Goal: Ask a question: Seek information or help from site administrators or community

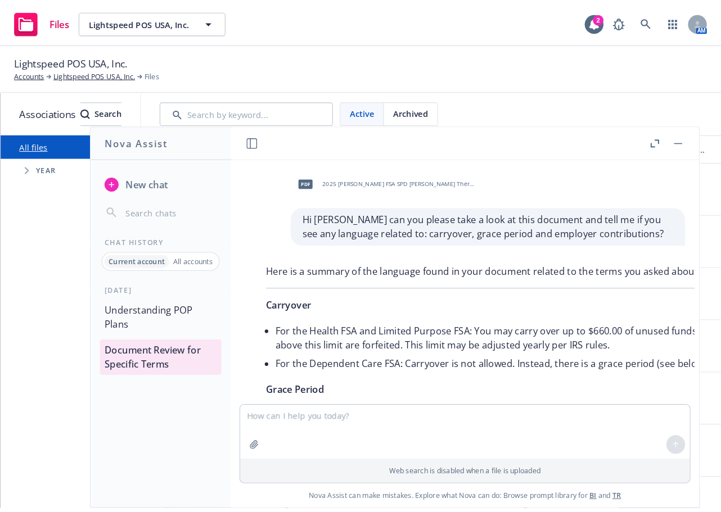
scroll to position [801, 0]
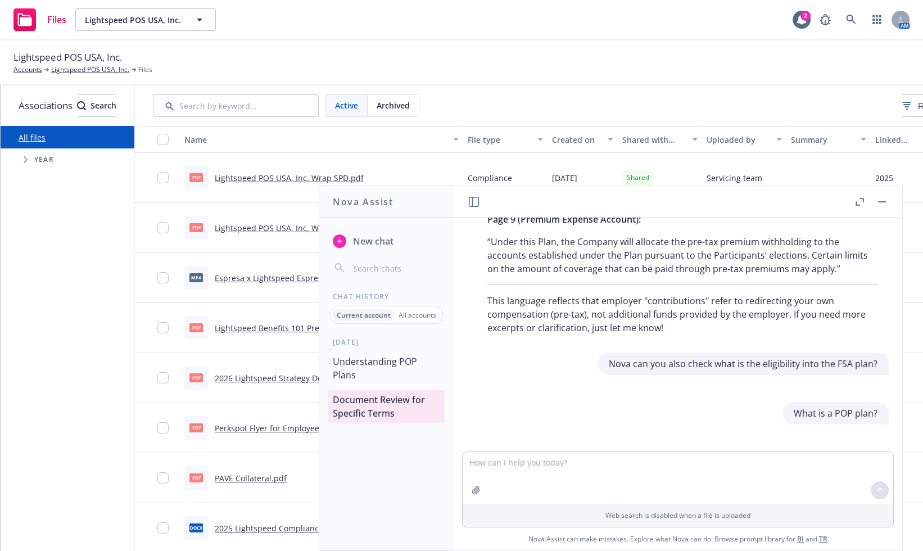
click at [372, 241] on span "New chat" at bounding box center [372, 240] width 43 height 13
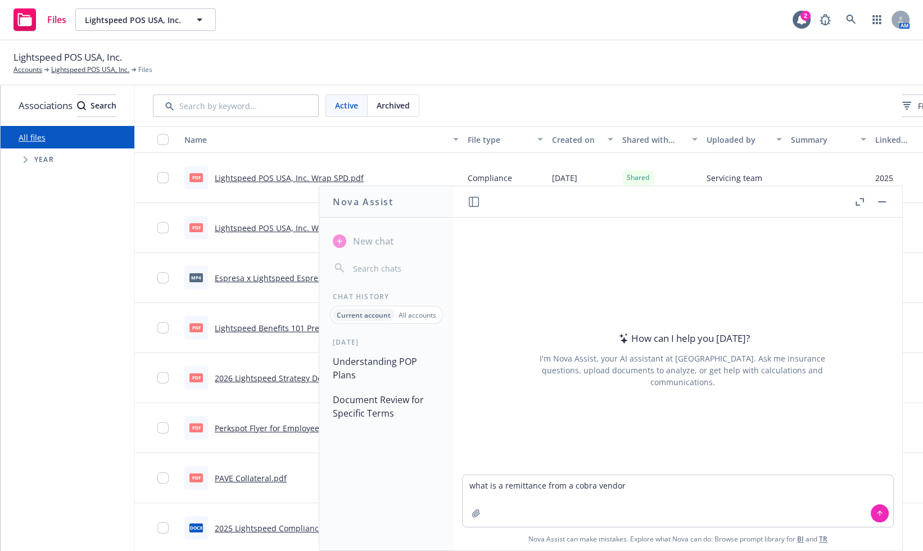
type textarea "what is a remittance from a cobra vendor?"
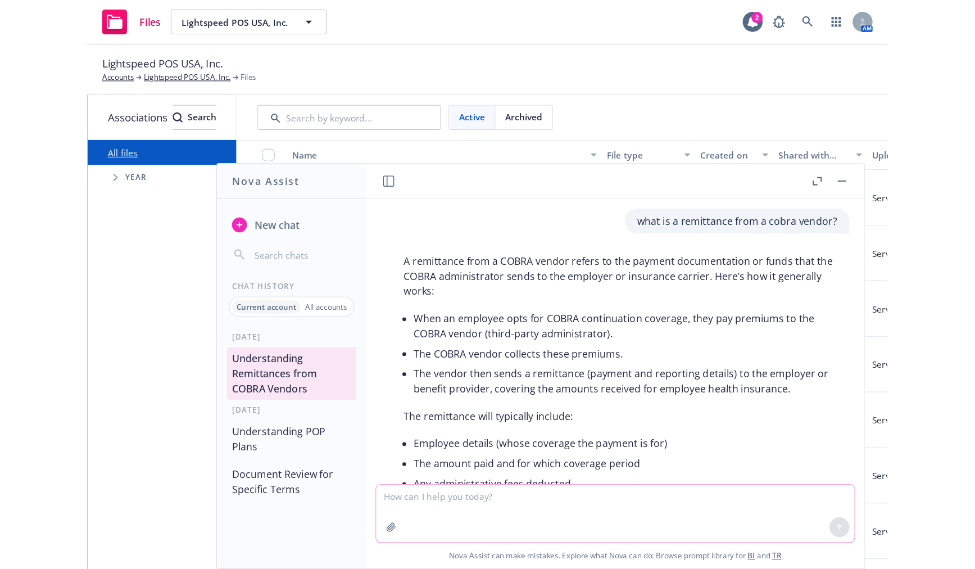
scroll to position [93, 0]
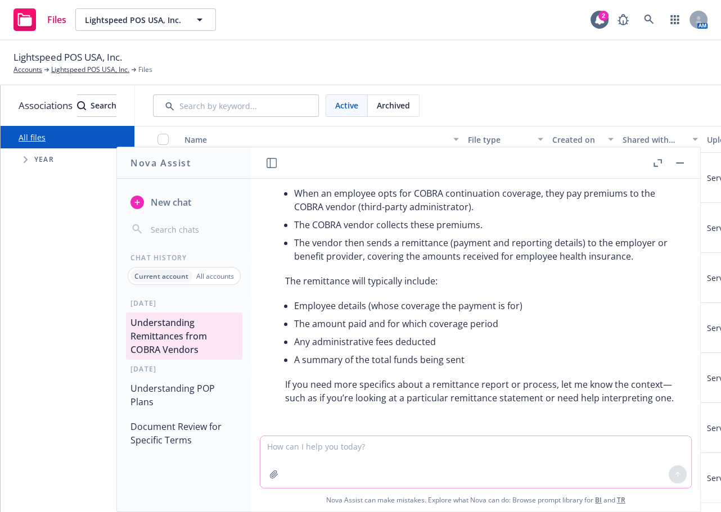
click at [328, 450] on textarea at bounding box center [475, 462] width 431 height 52
type textarea "Thank you!"
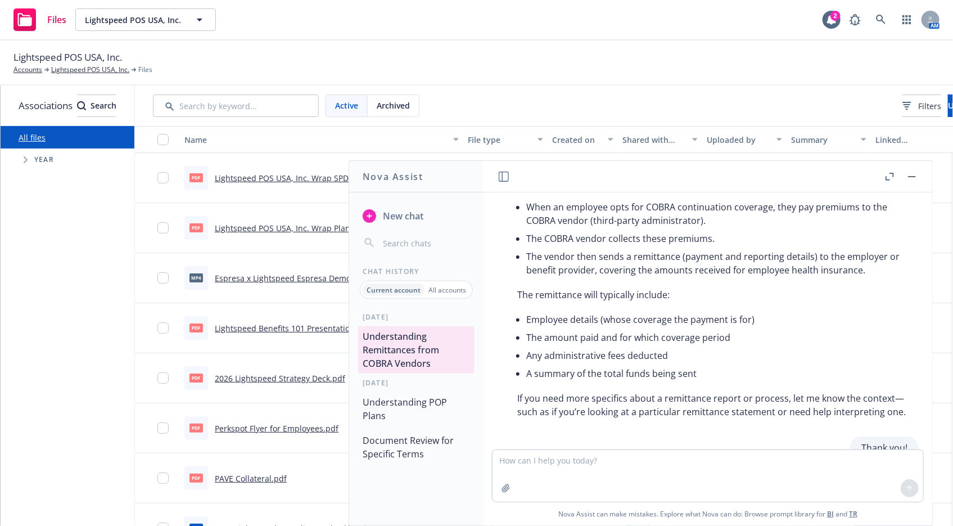
click at [407, 209] on span "New chat" at bounding box center [402, 215] width 43 height 13
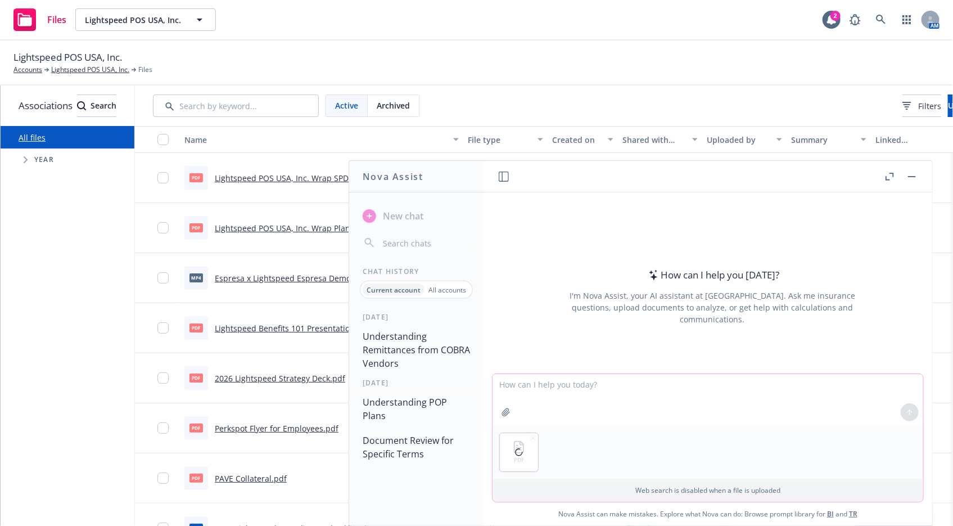
click at [522, 389] on textarea at bounding box center [707, 400] width 431 height 52
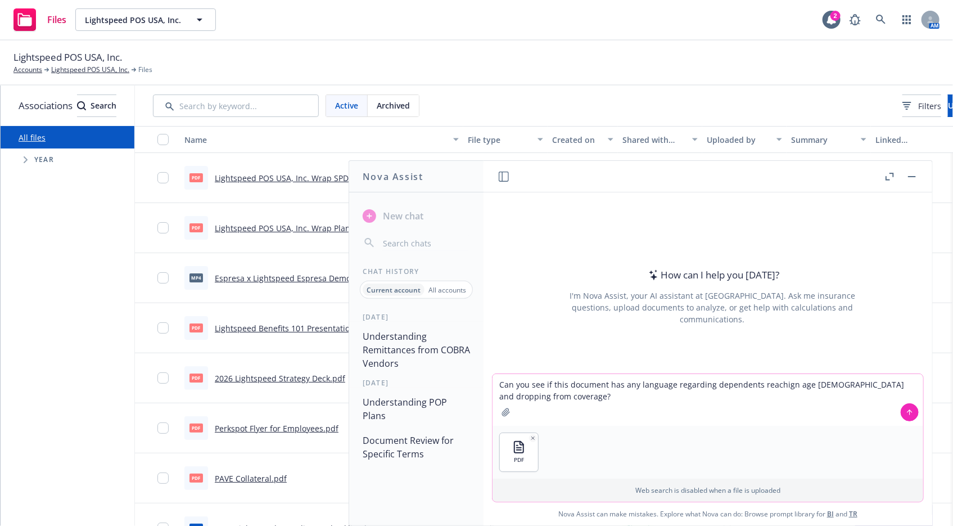
type textarea "Can you see if this document has any language regarding dependents reaching age…"
click at [557, 391] on textarea "Can you see if this document has any language regarding dependents reaching age…" at bounding box center [707, 400] width 431 height 52
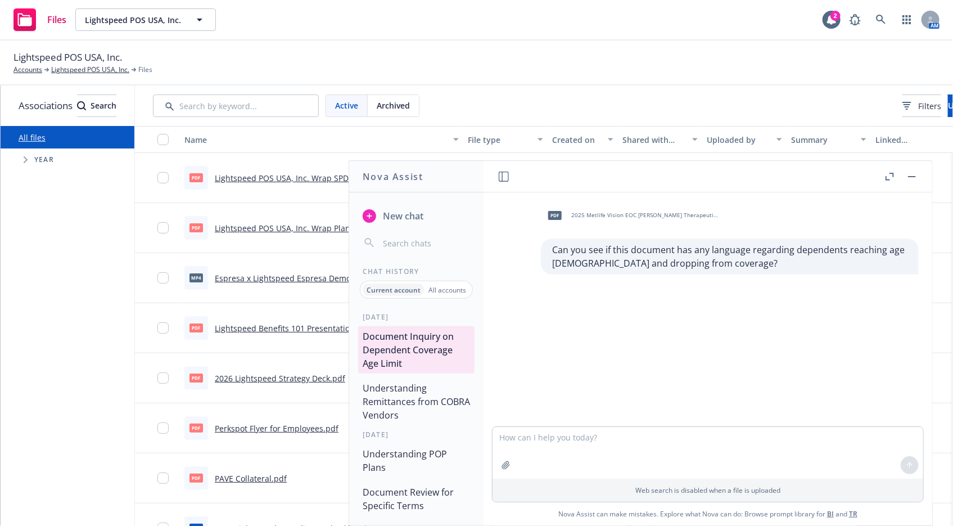
click at [580, 213] on span "2025 Metlife Vision EOC [PERSON_NAME] Therapeutics (1).pdf" at bounding box center [644, 214] width 147 height 7
click at [579, 446] on textarea at bounding box center [707, 453] width 431 height 52
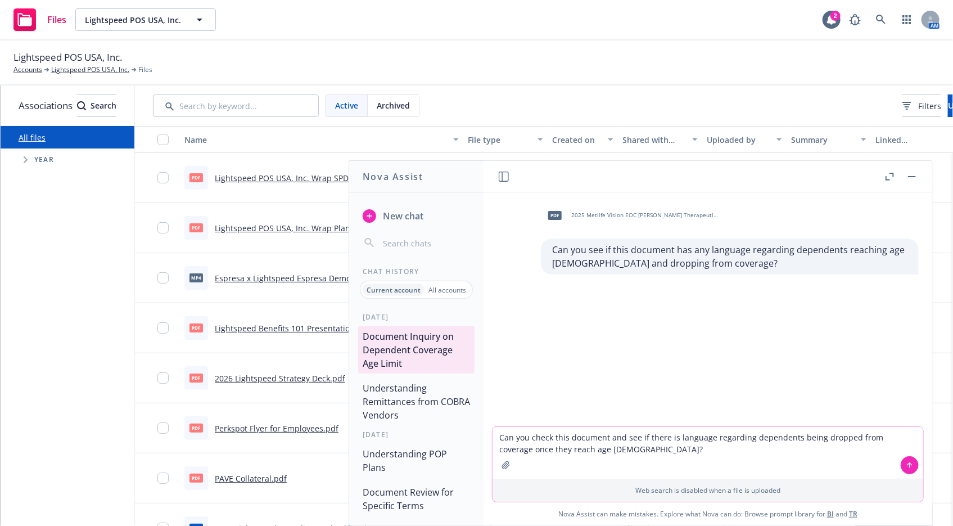
type textarea "Can you check this document and see if there is language regarding dependents b…"
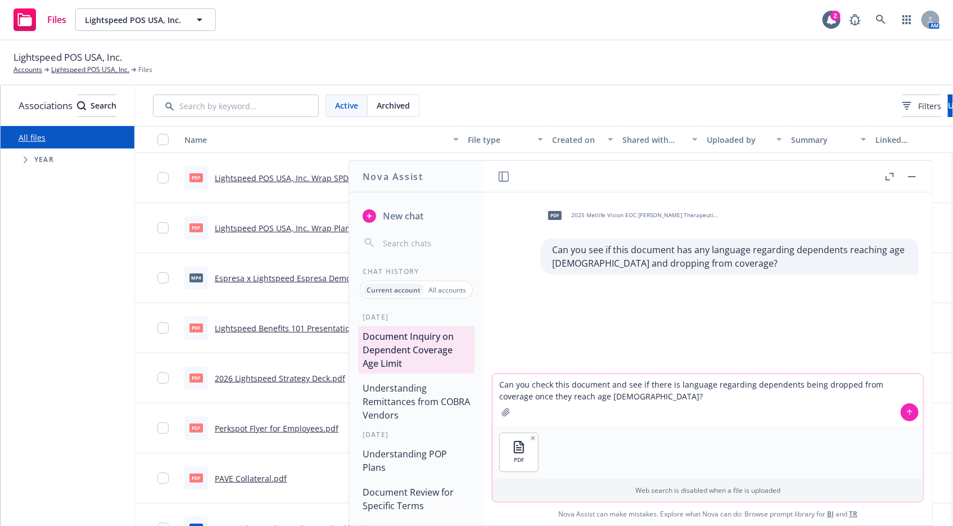
click at [690, 410] on icon at bounding box center [910, 412] width 8 height 8
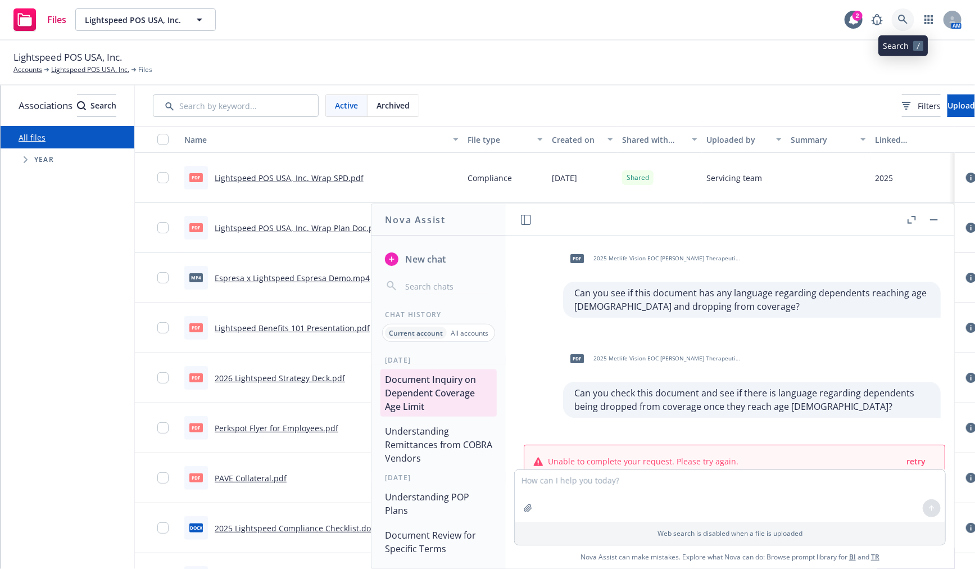
click at [690, 15] on icon at bounding box center [903, 20] width 10 height 10
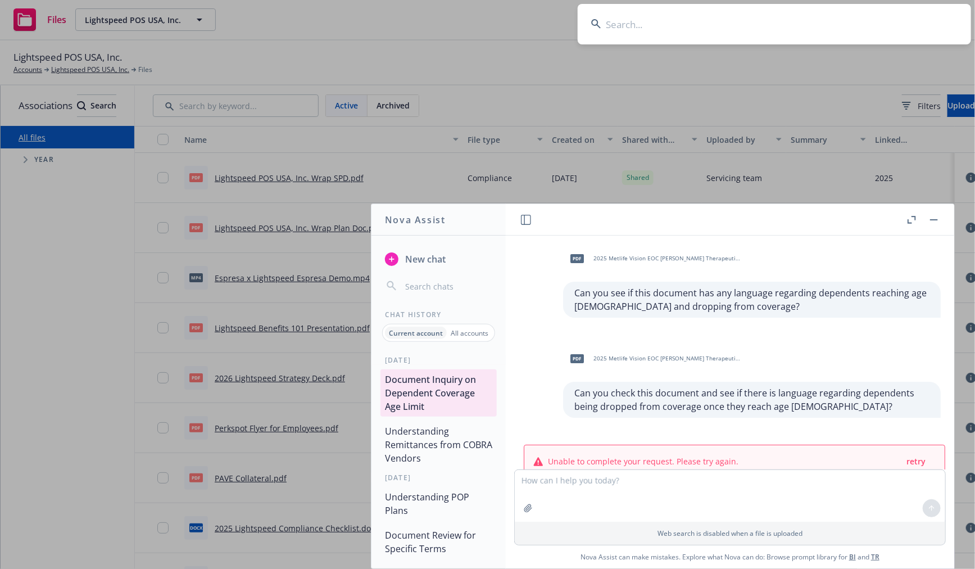
click at [684, 22] on input at bounding box center [775, 24] width 394 height 40
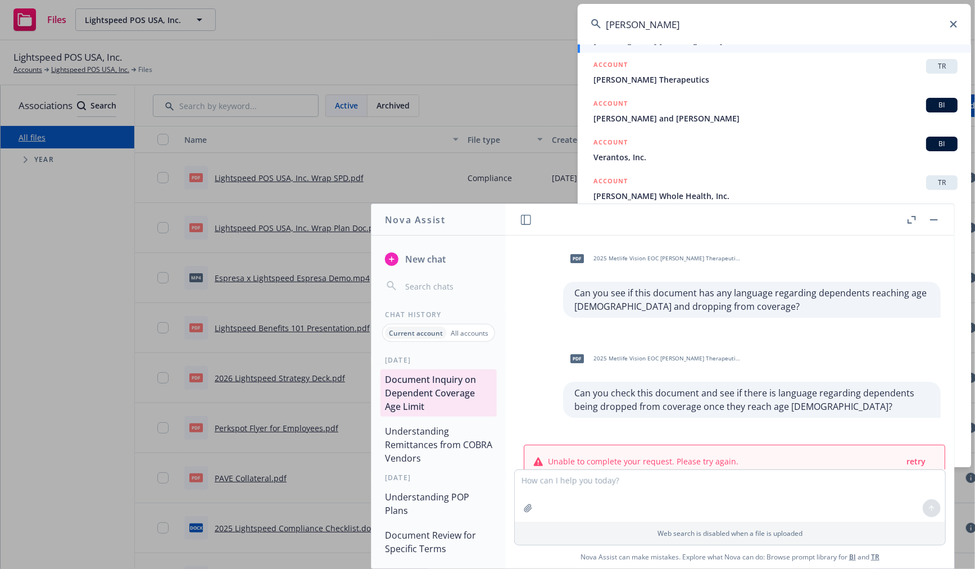
scroll to position [152, 0]
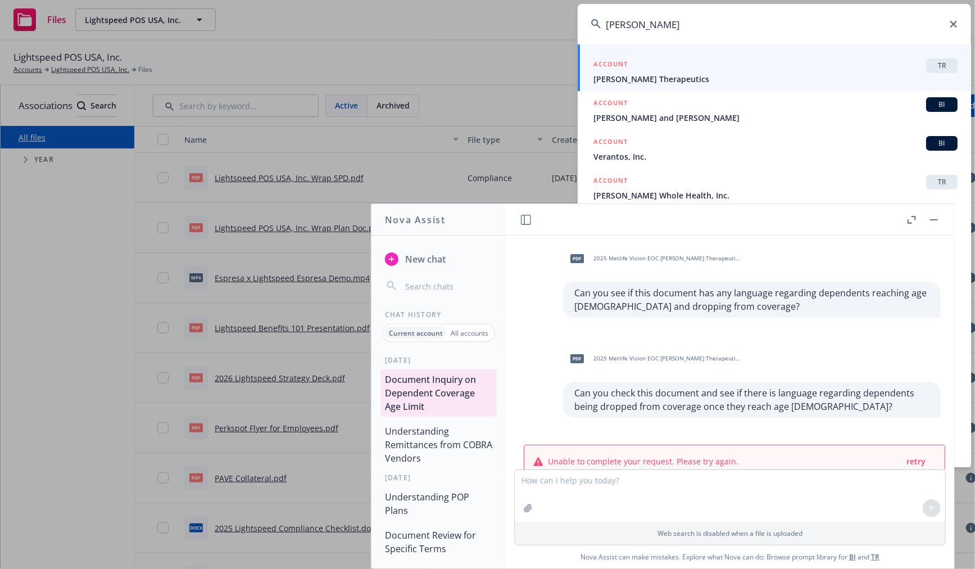
type input "[PERSON_NAME]"
click at [650, 74] on span "[PERSON_NAME] Therapeutics" at bounding box center [776, 79] width 364 height 12
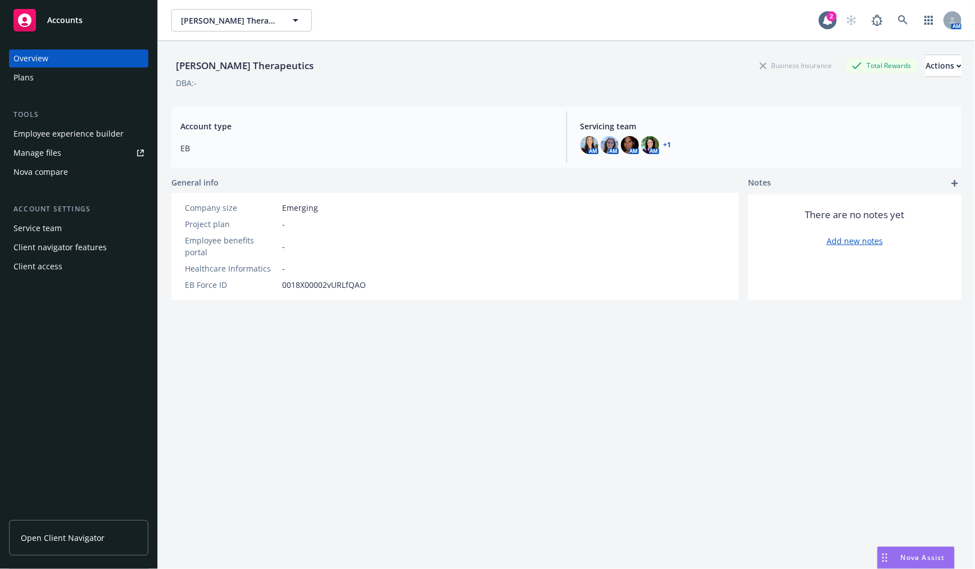
click at [919, 562] on span "Nova Assist" at bounding box center [923, 558] width 44 height 10
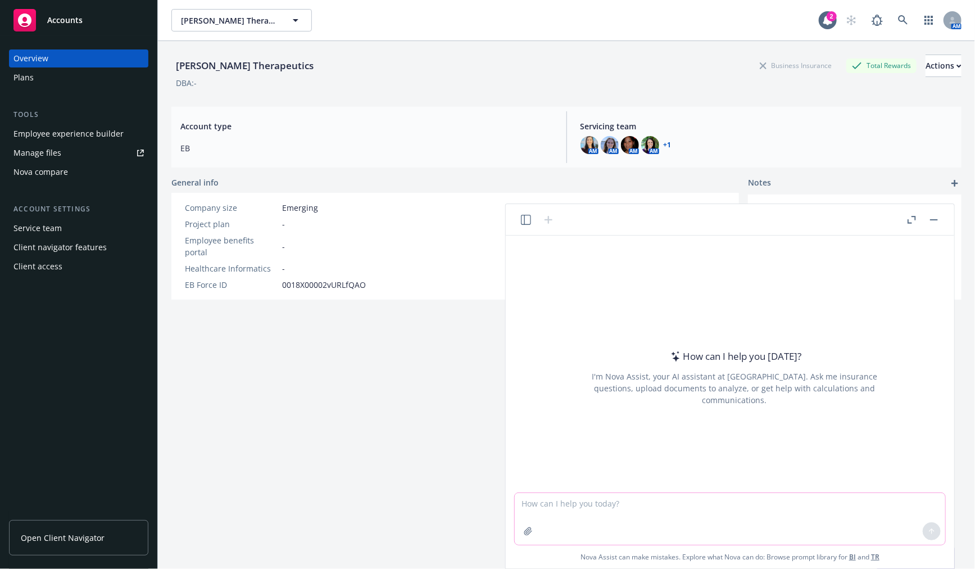
click at [585, 512] on textarea at bounding box center [730, 519] width 431 height 52
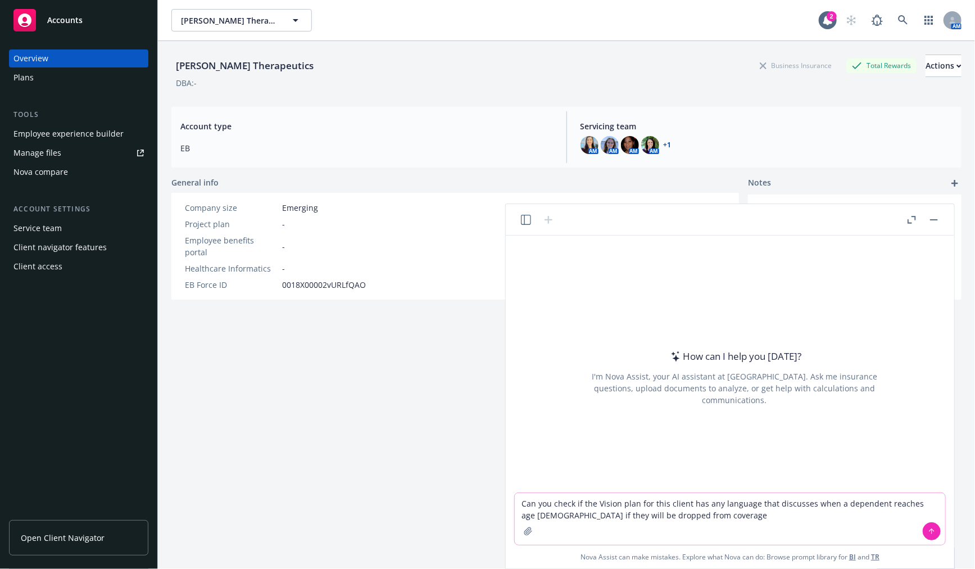
type textarea "Can you check if the Vision plan for this client has any language that discusse…"
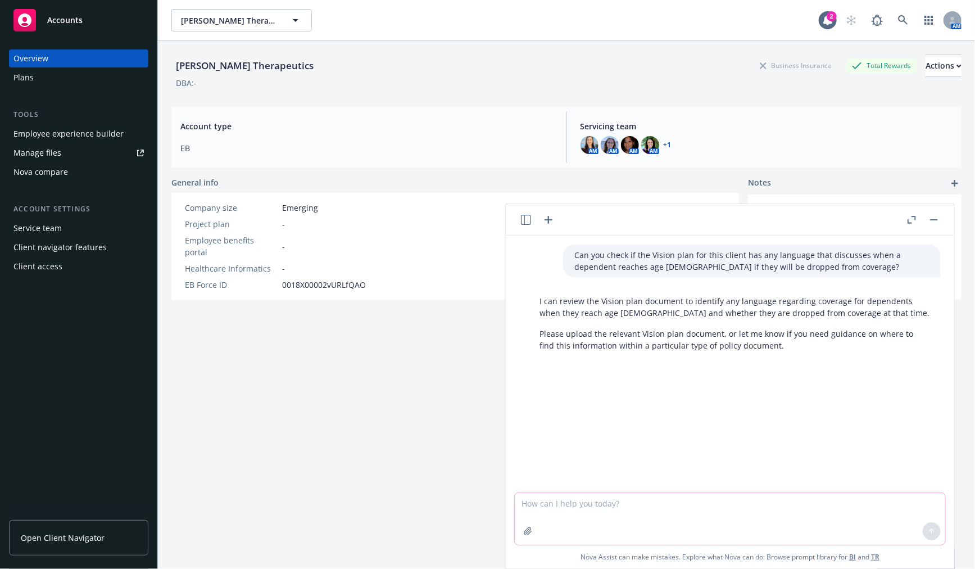
click at [549, 501] on textarea at bounding box center [730, 519] width 431 height 52
type textarea "See attached"
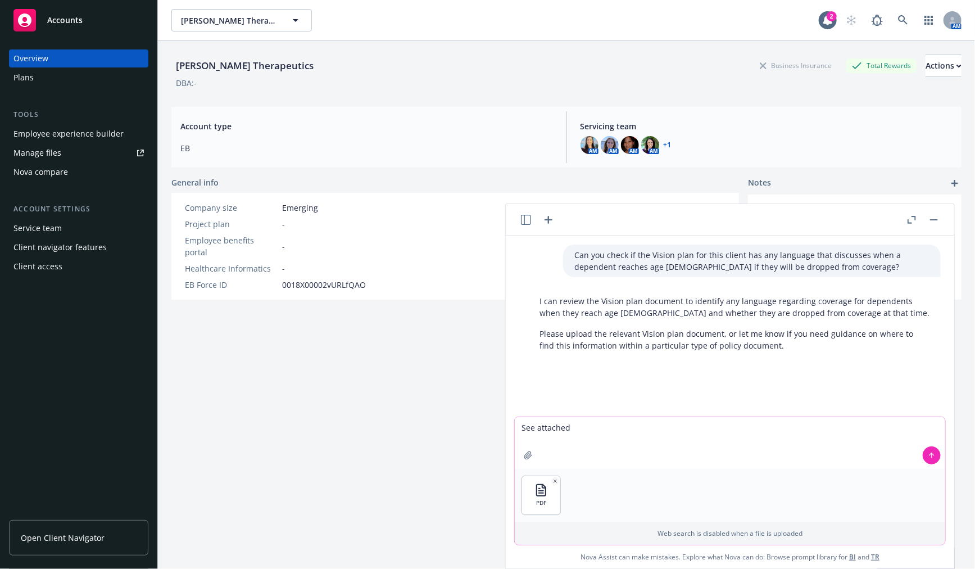
click at [927, 461] on button at bounding box center [932, 455] width 18 height 18
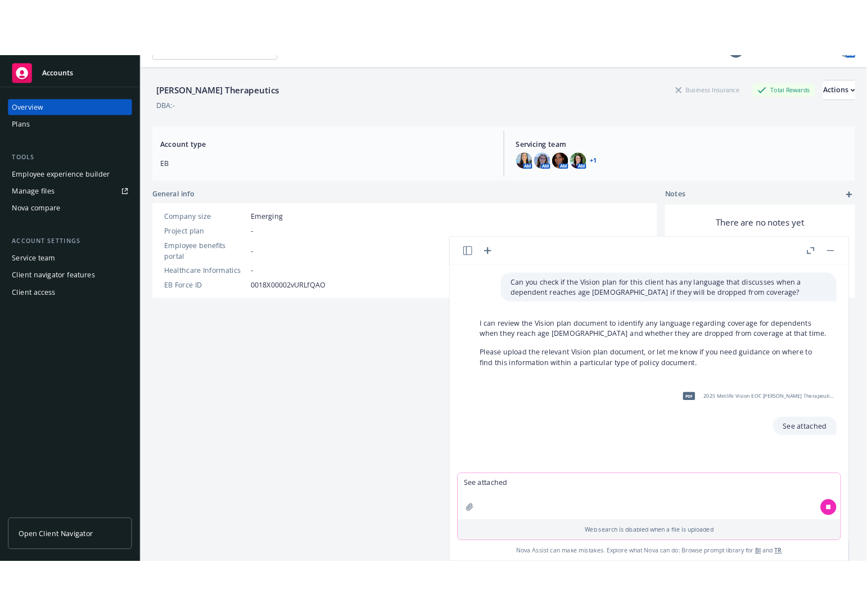
scroll to position [40, 0]
